Goal: Information Seeking & Learning: Learn about a topic

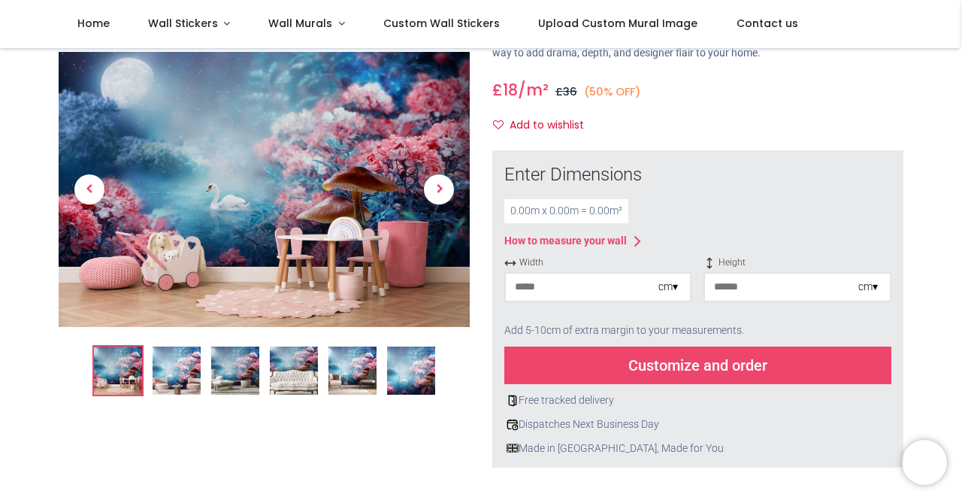
scroll to position [135, 0]
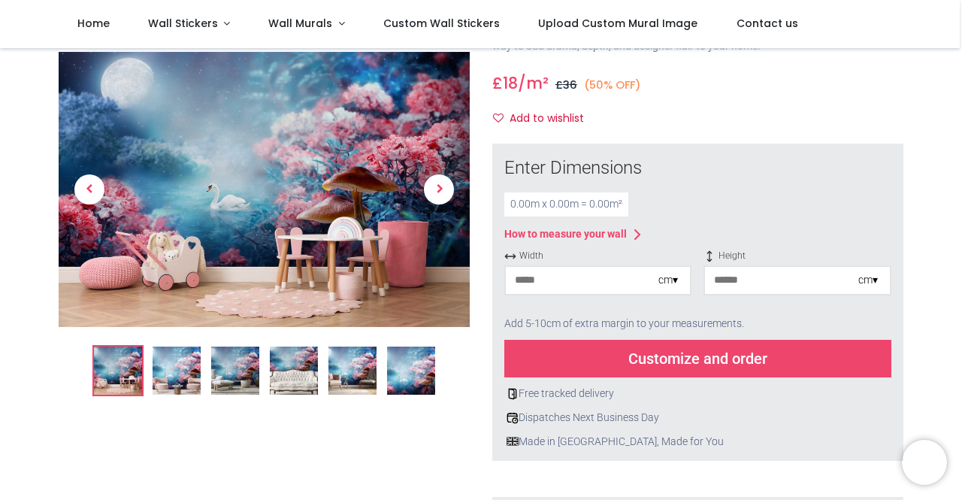
click at [423, 371] on img at bounding box center [411, 371] width 48 height 48
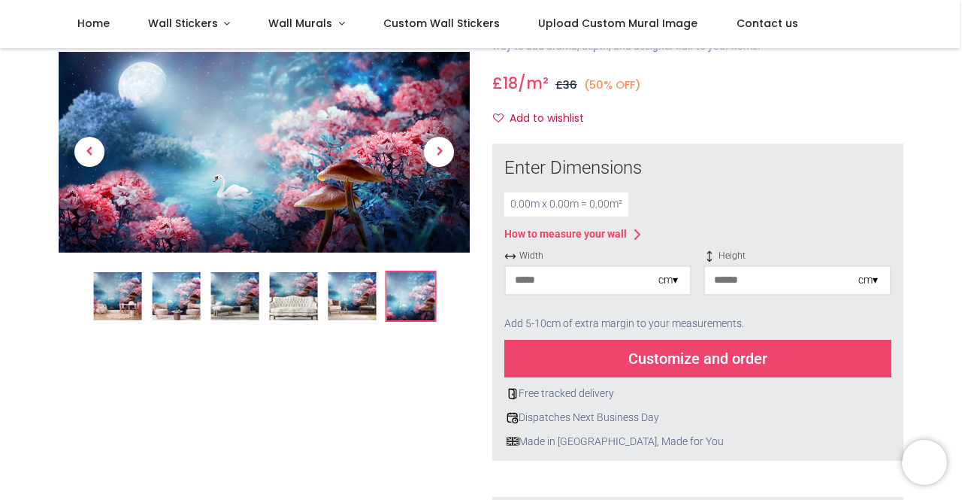
click at [346, 295] on img at bounding box center [352, 296] width 48 height 48
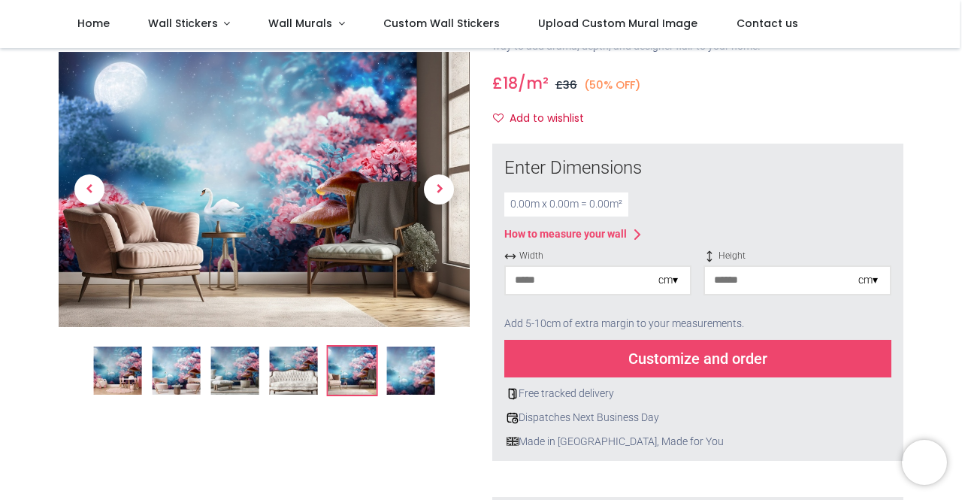
scroll to position [0, 0]
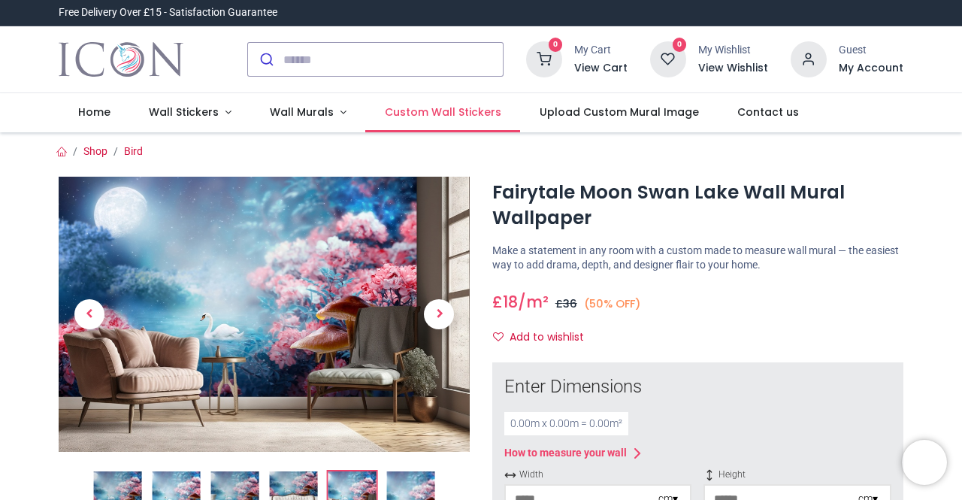
click at [462, 110] on span "Custom Wall Stickers" at bounding box center [443, 112] width 117 height 15
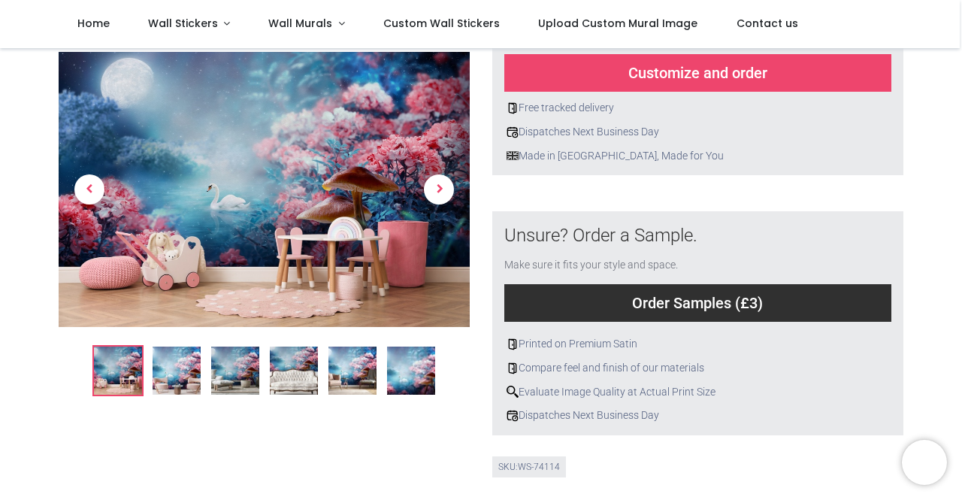
scroll to position [420, 0]
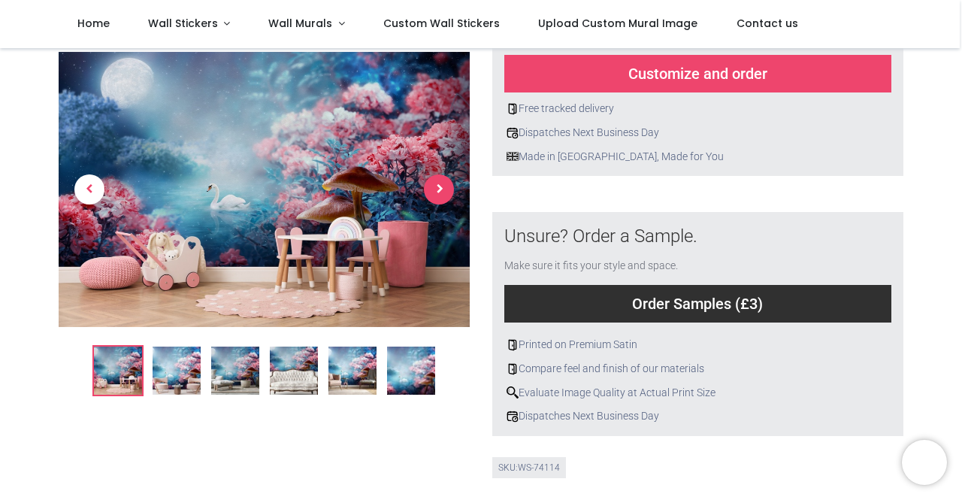
click at [438, 192] on span "Next" at bounding box center [439, 189] width 30 height 30
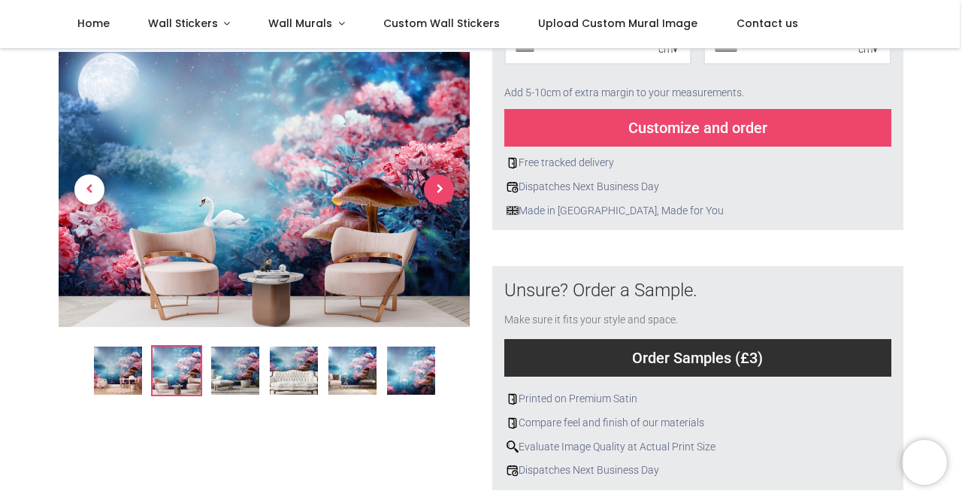
scroll to position [365, 0]
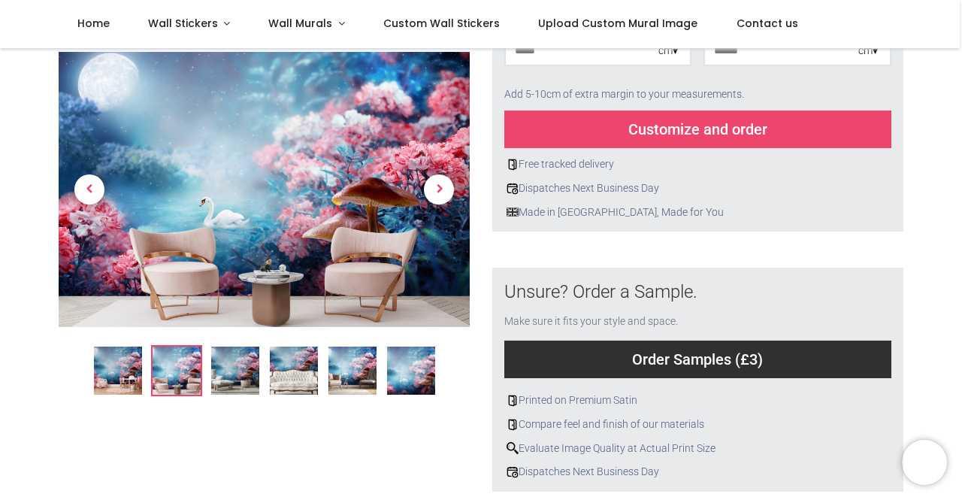
click at [238, 366] on img at bounding box center [235, 371] width 48 height 48
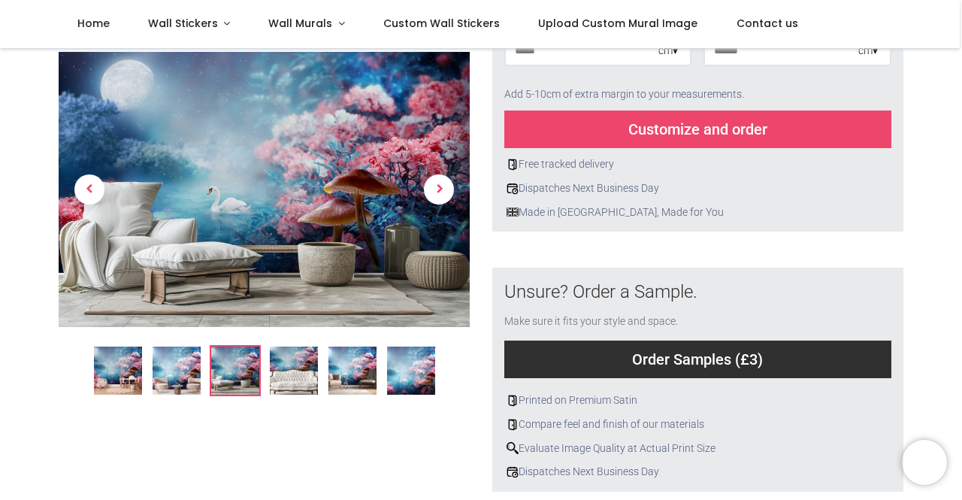
click at [293, 381] on img at bounding box center [294, 371] width 48 height 48
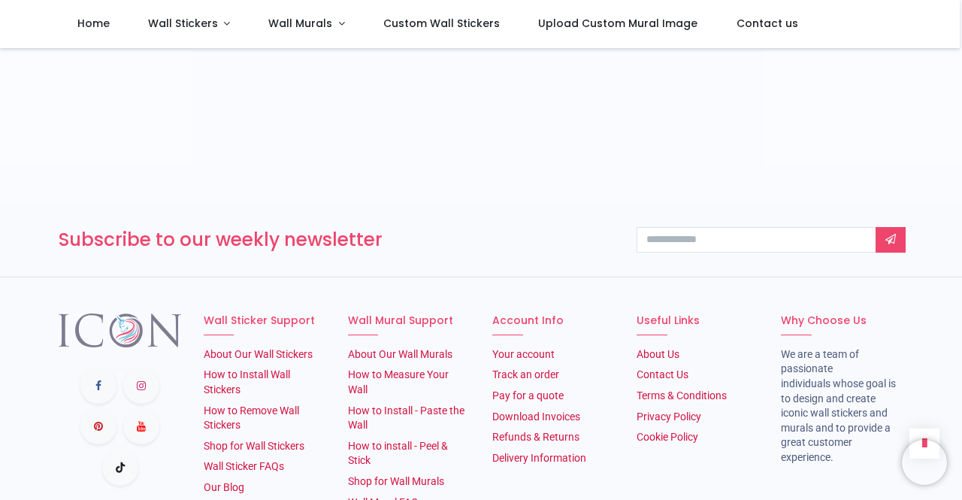
scroll to position [2773, 0]
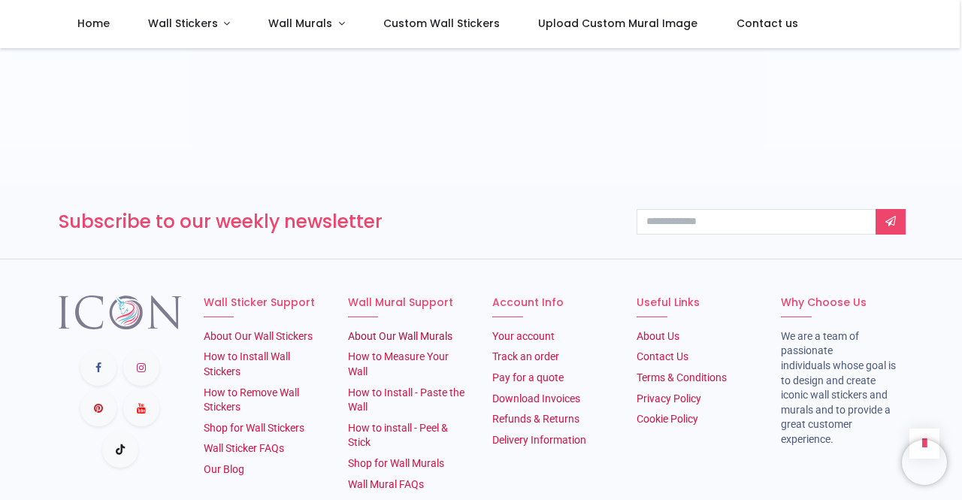
click at [401, 330] on link "About Our Wall Murals" at bounding box center [400, 336] width 105 height 12
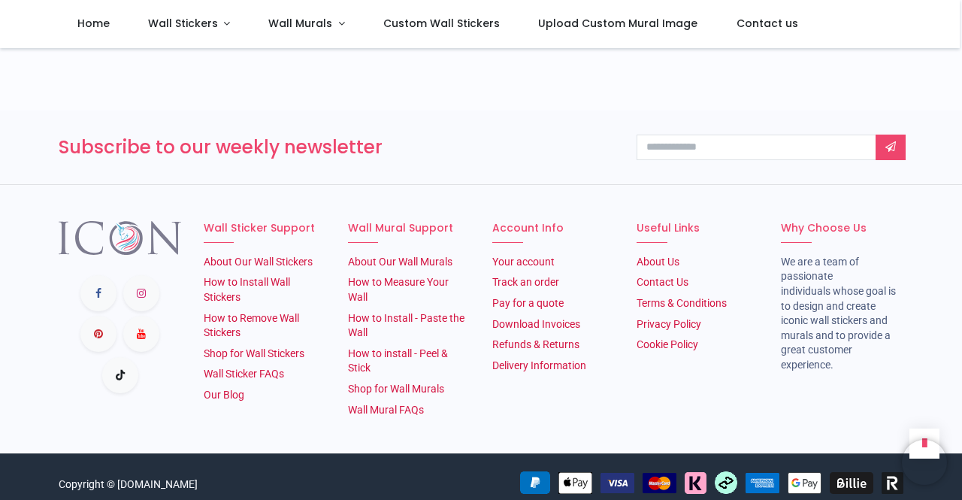
scroll to position [1554, 0]
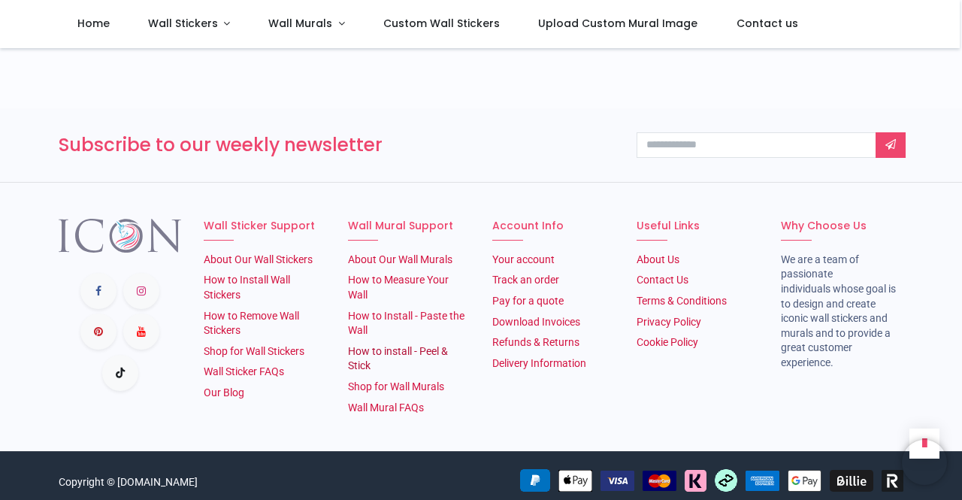
click at [380, 351] on link "How to install - Peel & Stick" at bounding box center [398, 358] width 100 height 27
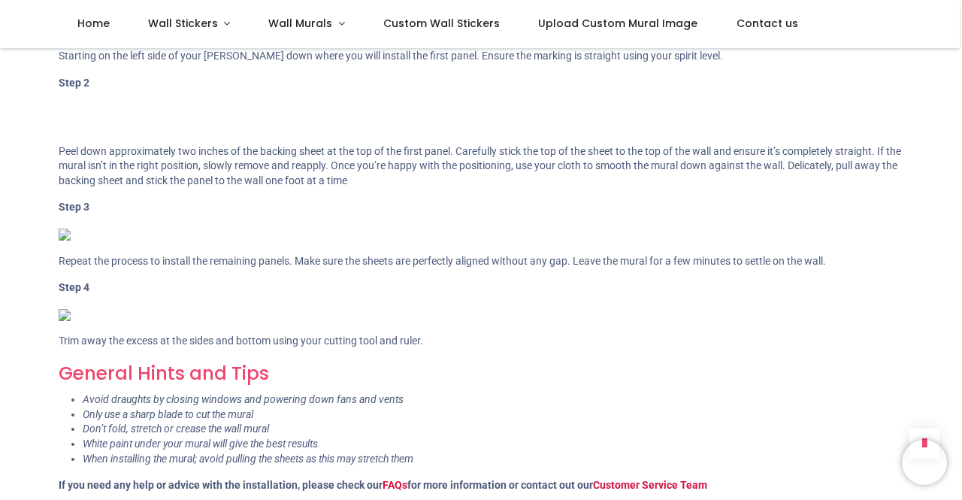
scroll to position [812, 0]
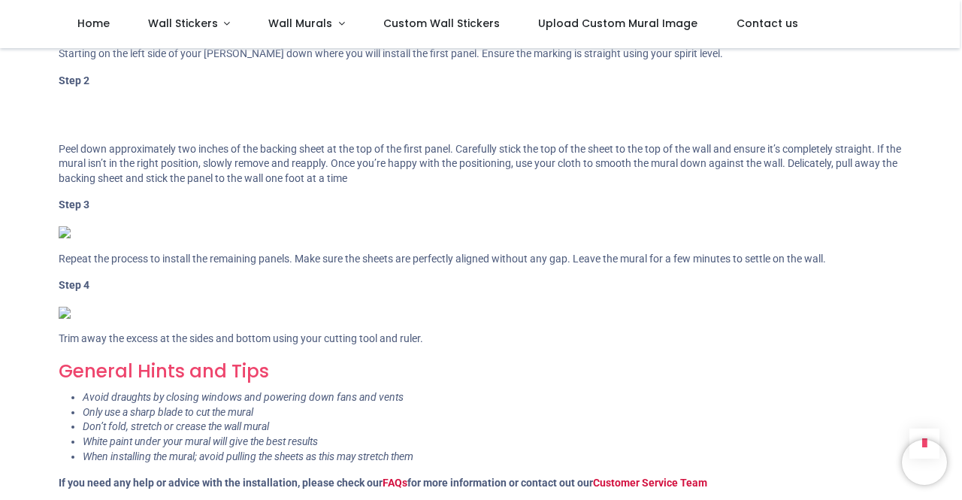
click at [65, 319] on img at bounding box center [65, 313] width 12 height 12
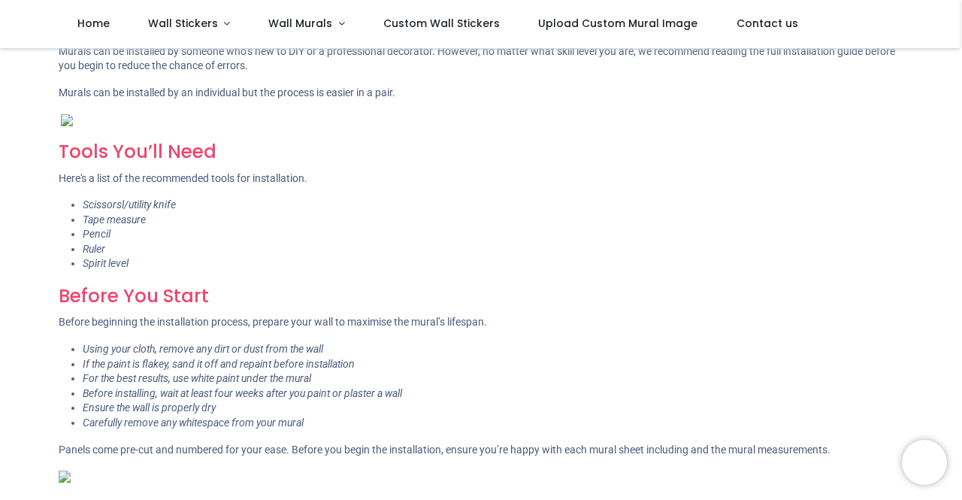
scroll to position [0, 0]
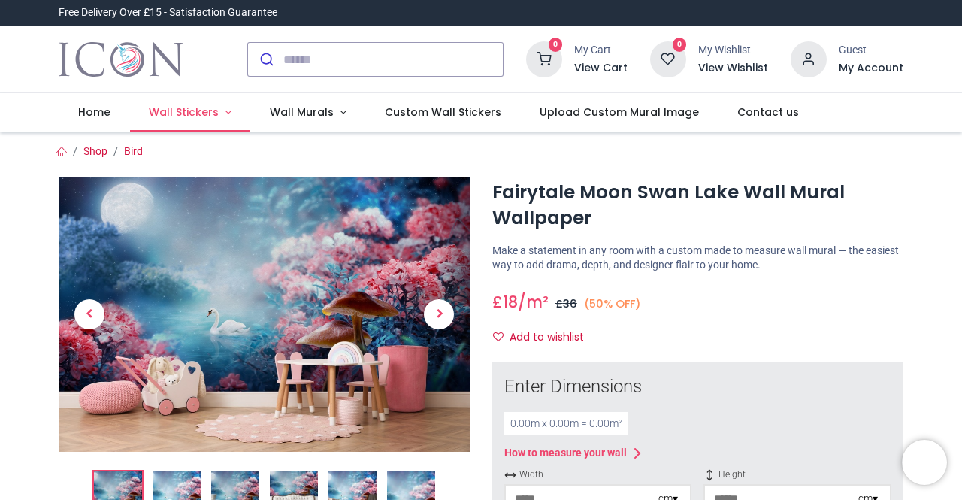
click at [205, 113] on span "Wall Stickers" at bounding box center [184, 112] width 70 height 15
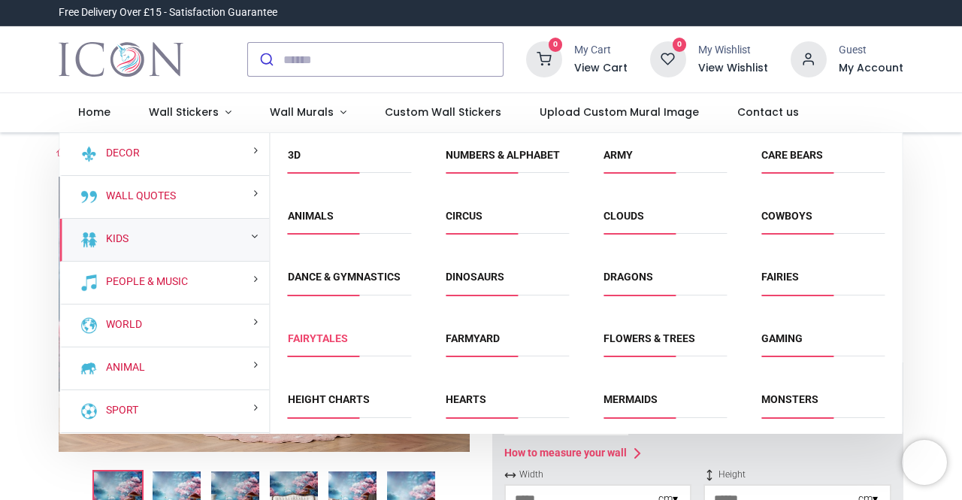
click at [325, 338] on link "Fairytales" at bounding box center [318, 338] width 60 height 12
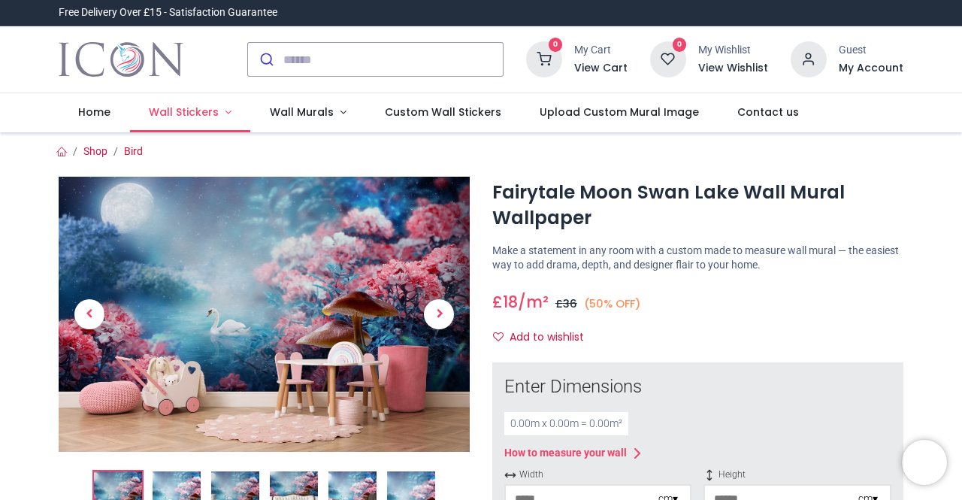
click at [225, 111] on link "Wall Stickers" at bounding box center [190, 112] width 121 height 39
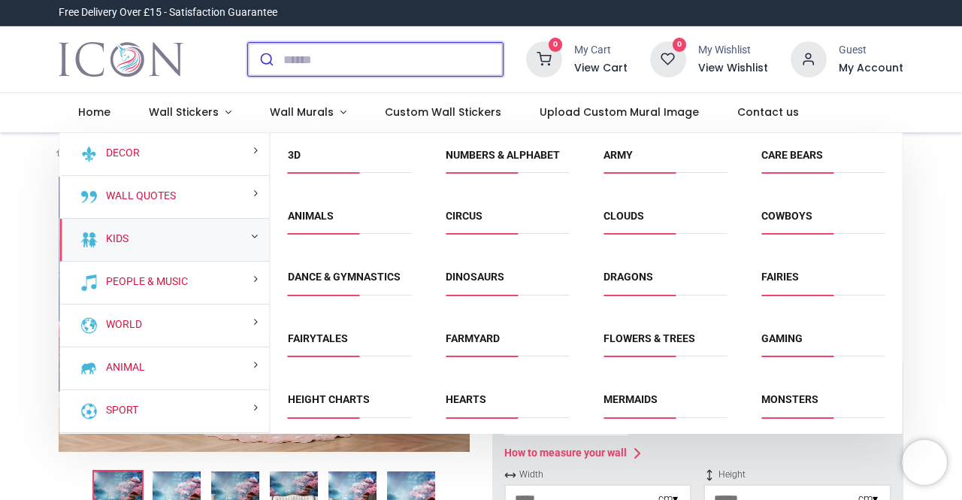
click at [326, 62] on input "search" at bounding box center [393, 59] width 220 height 33
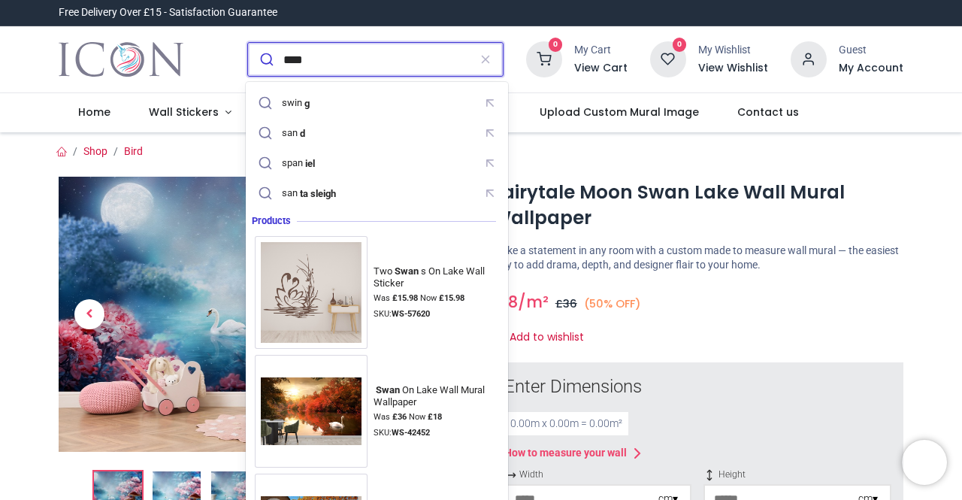
type input "****"
click at [248, 43] on button "submit" at bounding box center [265, 59] width 35 height 33
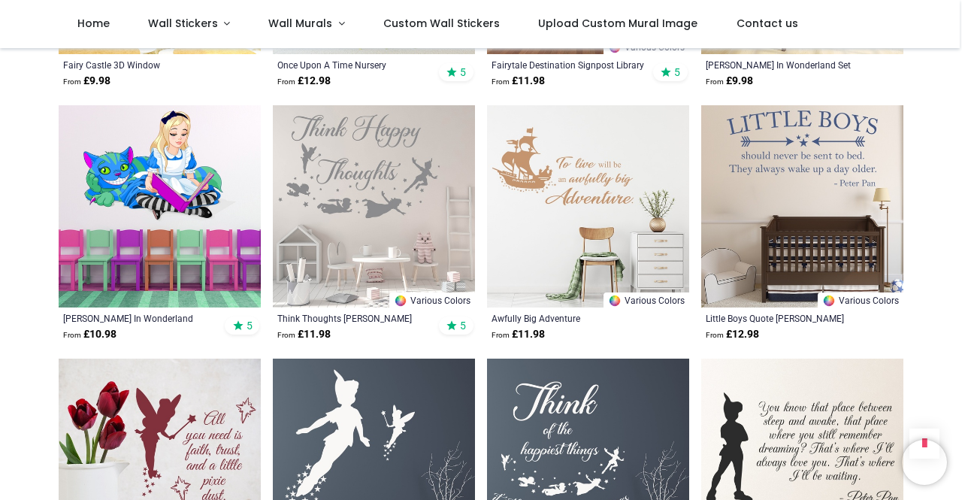
scroll to position [1281, 0]
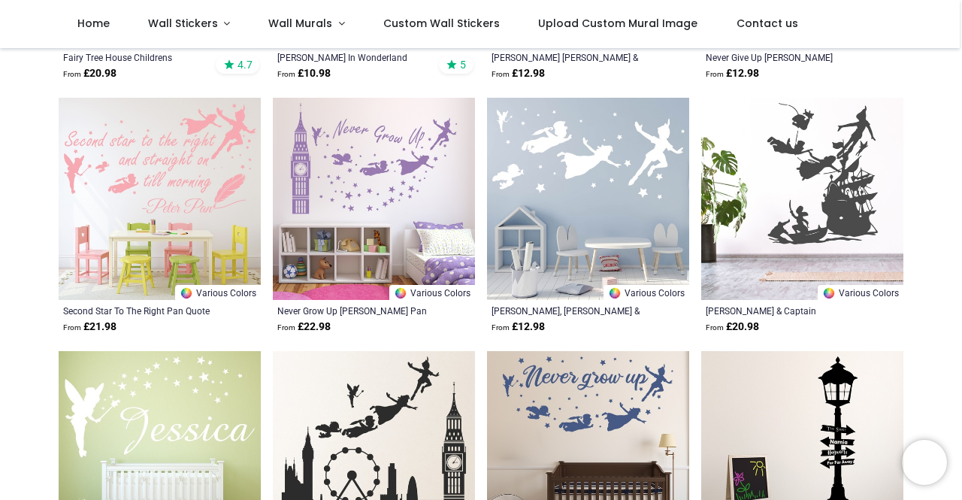
scroll to position [477, 0]
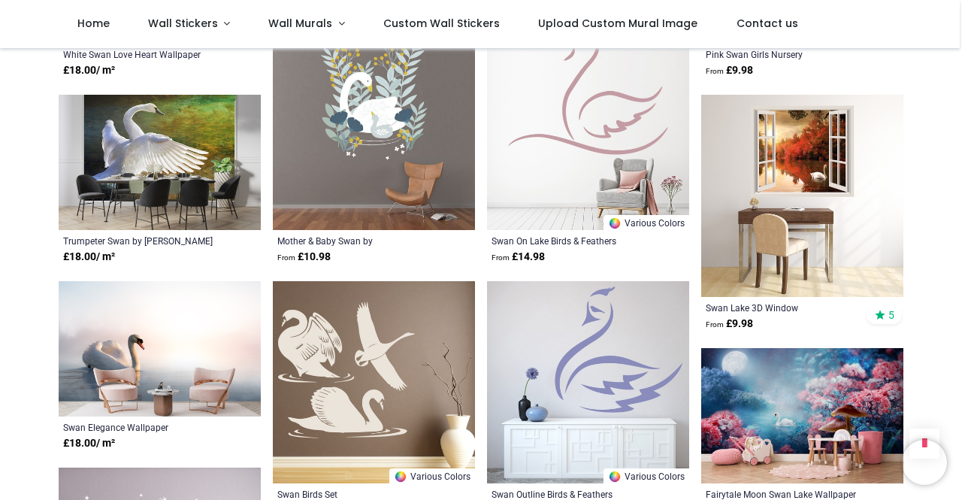
scroll to position [641, 0]
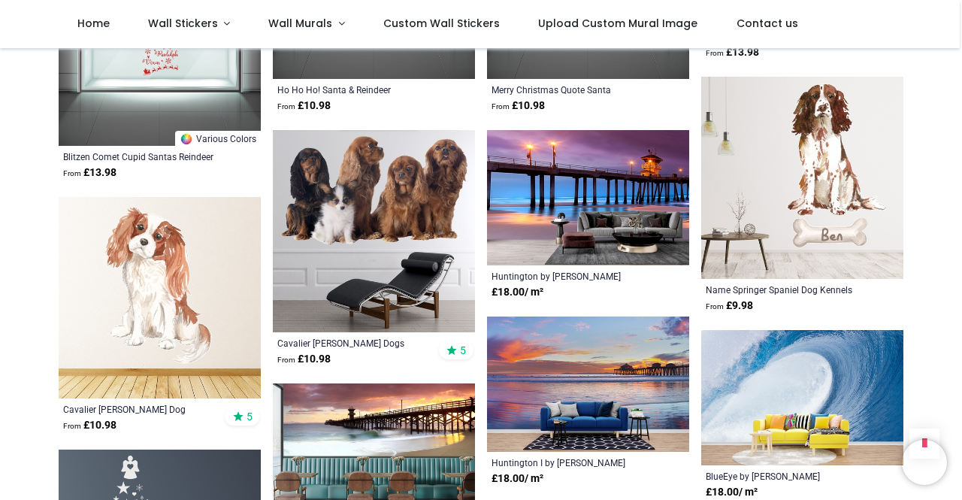
scroll to position [5910, 0]
